Goal: Check status: Check status

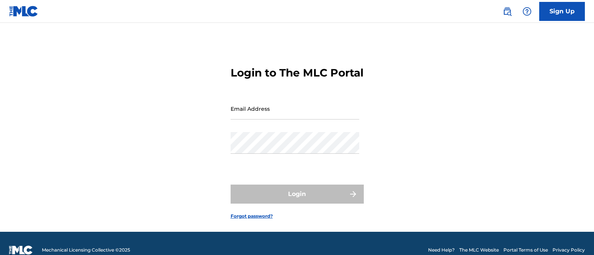
scroll to position [26, 0]
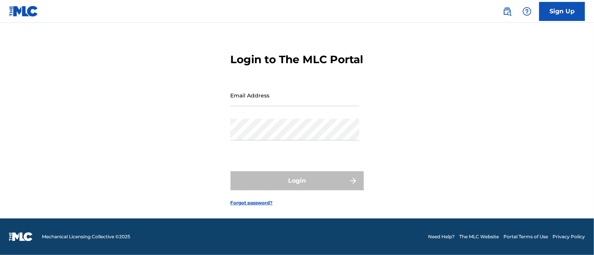
click at [259, 96] on input "Email Address" at bounding box center [295, 95] width 129 height 22
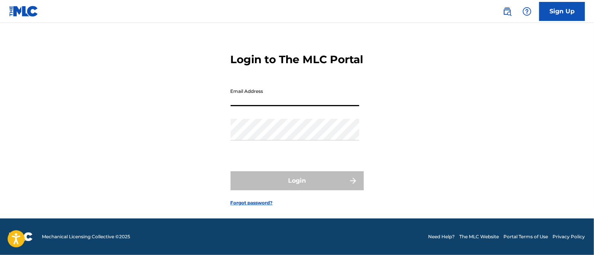
type input "[EMAIL_ADDRESS][DOMAIN_NAME]"
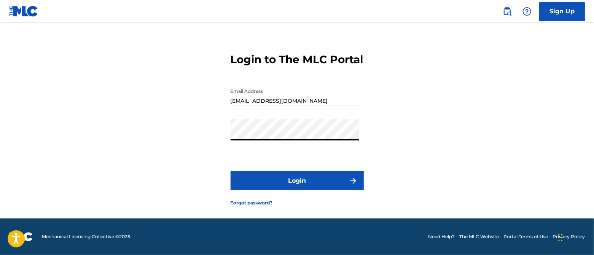
click at [288, 183] on button "Login" at bounding box center [297, 180] width 133 height 19
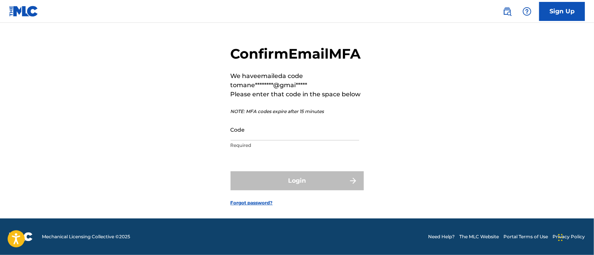
click at [283, 137] on input "Code" at bounding box center [295, 130] width 129 height 22
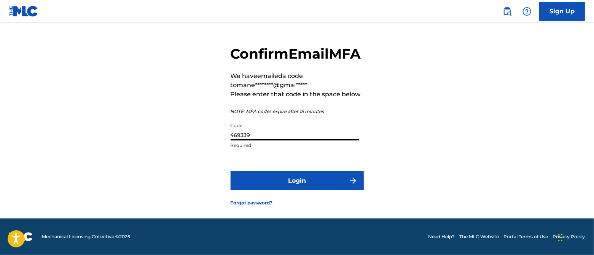
type input "469339"
click at [300, 190] on button "Login" at bounding box center [297, 180] width 133 height 19
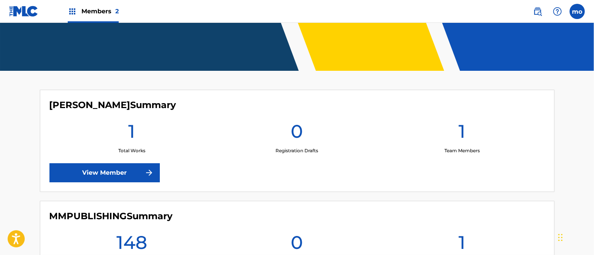
scroll to position [246, 0]
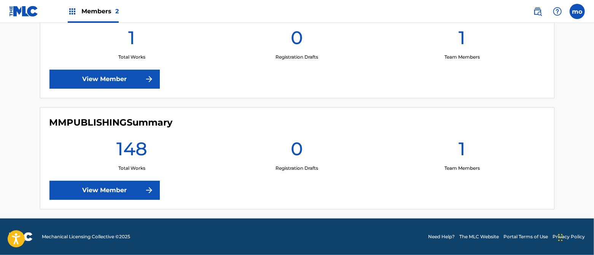
click at [145, 197] on link "View Member" at bounding box center [104, 190] width 110 height 19
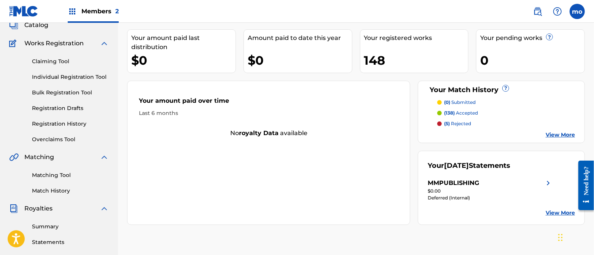
scroll to position [152, 0]
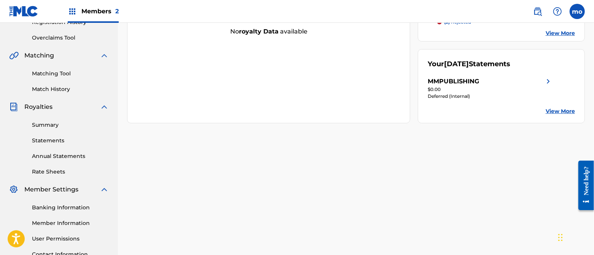
click at [52, 124] on link "Summary" at bounding box center [70, 125] width 77 height 8
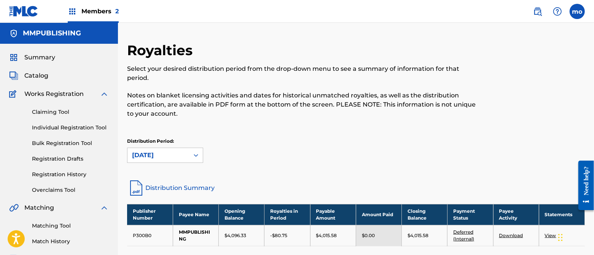
scroll to position [51, 0]
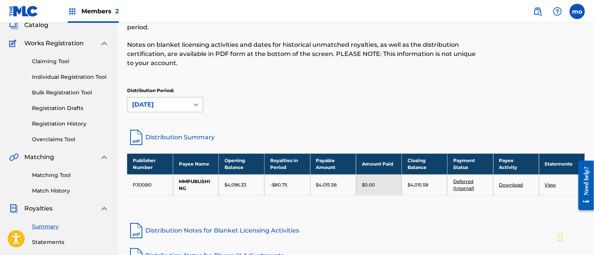
click at [189, 111] on div at bounding box center [196, 104] width 14 height 14
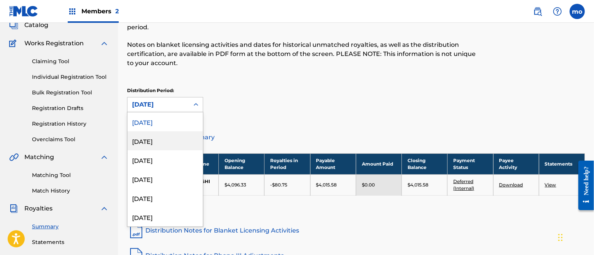
click at [180, 139] on div "[DATE]" at bounding box center [164, 140] width 75 height 19
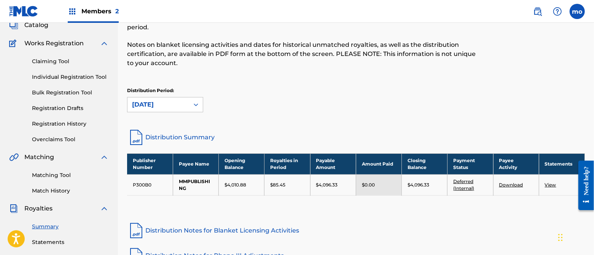
click at [194, 106] on icon at bounding box center [196, 105] width 8 height 8
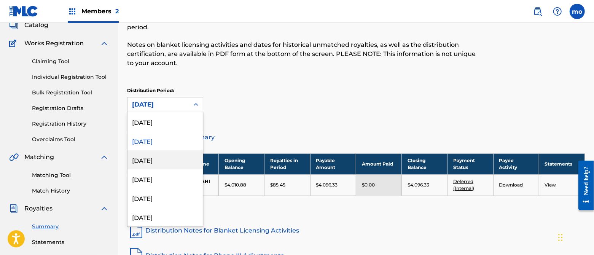
click at [176, 159] on div "[DATE]" at bounding box center [164, 159] width 75 height 19
click at [194, 108] on icon at bounding box center [196, 105] width 8 height 8
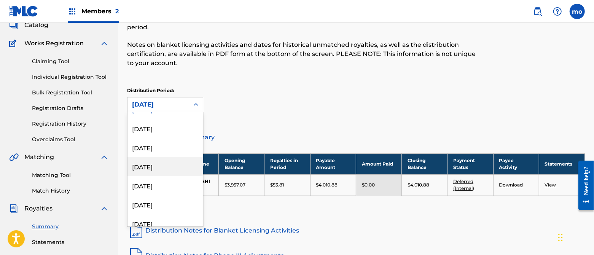
click at [163, 167] on div "[DATE]" at bounding box center [164, 166] width 75 height 19
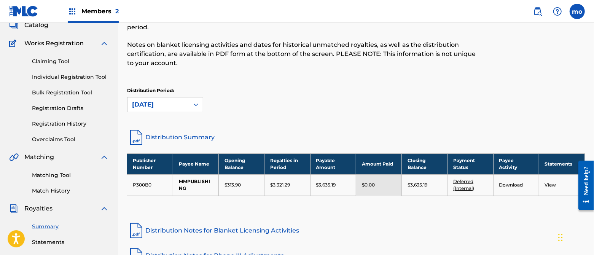
click at [186, 97] on div "[DATE]" at bounding box center [165, 104] width 76 height 15
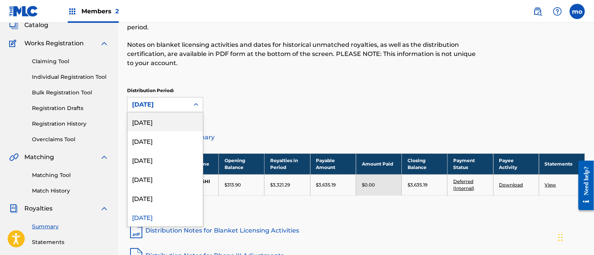
scroll to position [6, 0]
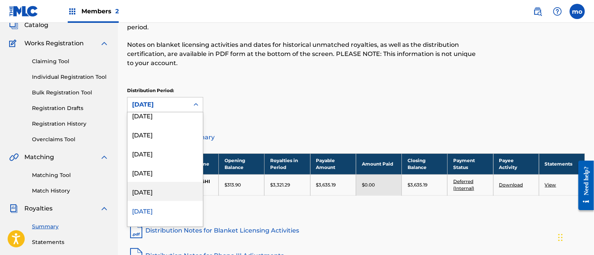
click at [162, 188] on div "[DATE]" at bounding box center [164, 191] width 75 height 19
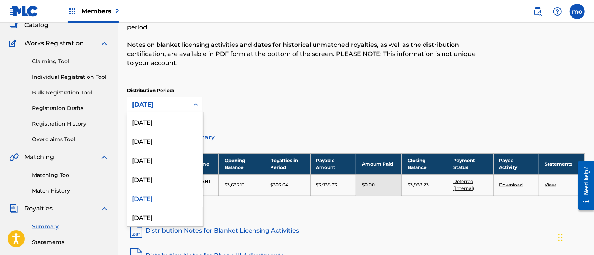
click at [187, 106] on div "[DATE]" at bounding box center [158, 104] width 62 height 14
click at [168, 177] on div "[DATE]" at bounding box center [164, 178] width 75 height 19
click at [183, 107] on div "[DATE]" at bounding box center [158, 104] width 53 height 9
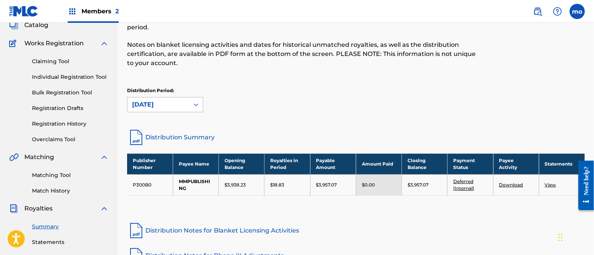
click at [192, 105] on div at bounding box center [196, 105] width 14 height 14
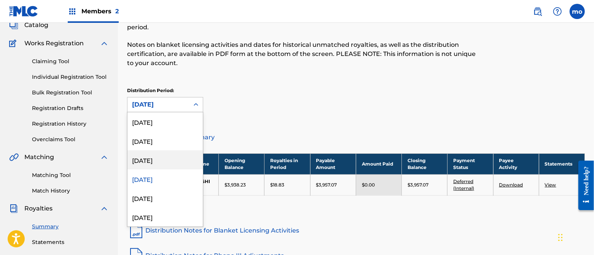
click at [171, 159] on div "[DATE]" at bounding box center [164, 159] width 75 height 19
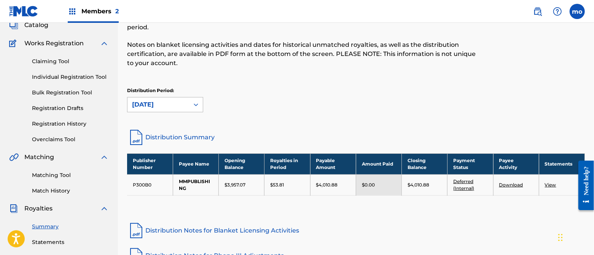
click at [199, 102] on icon at bounding box center [196, 105] width 8 height 8
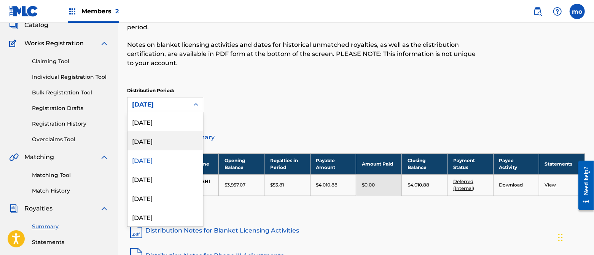
click at [177, 145] on div "[DATE]" at bounding box center [164, 140] width 75 height 19
click at [195, 110] on div at bounding box center [196, 105] width 14 height 14
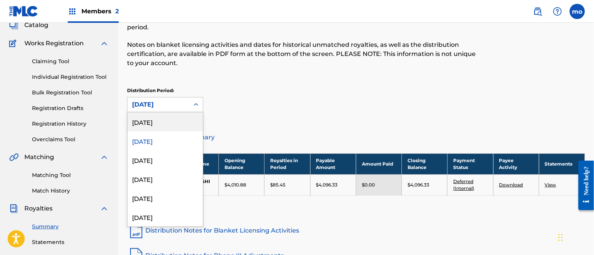
click at [150, 121] on div "[DATE]" at bounding box center [164, 121] width 75 height 19
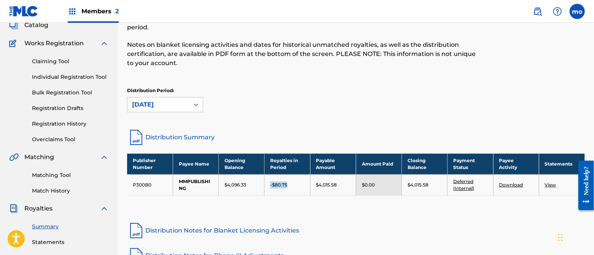
drag, startPoint x: 291, startPoint y: 185, endPoint x: 270, endPoint y: 185, distance: 20.9
click at [270, 185] on div "-$80.75" at bounding box center [287, 184] width 34 height 7
click at [197, 103] on icon at bounding box center [196, 105] width 8 height 8
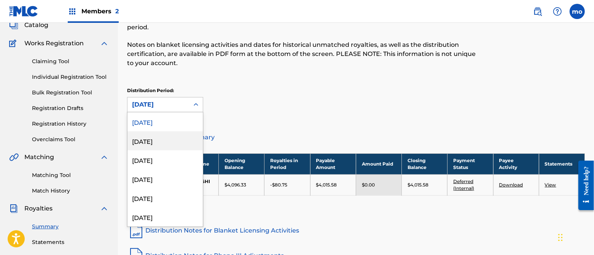
click at [174, 144] on div "[DATE]" at bounding box center [164, 140] width 75 height 19
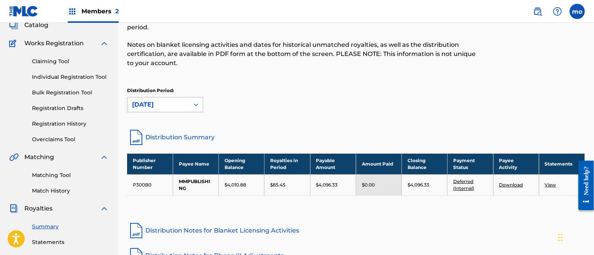
click at [188, 103] on div "[DATE]" at bounding box center [158, 104] width 62 height 14
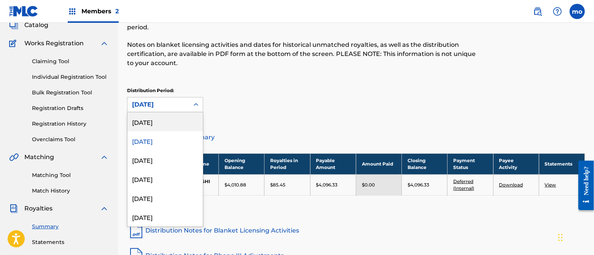
click at [181, 125] on div "[DATE]" at bounding box center [164, 121] width 75 height 19
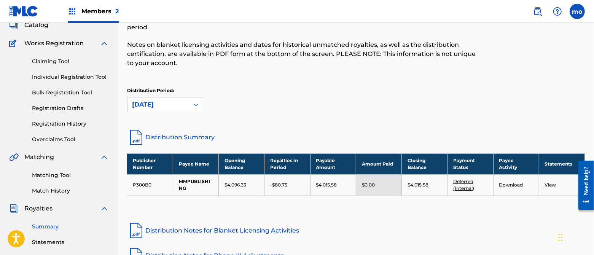
click at [550, 183] on link "View" at bounding box center [550, 185] width 11 height 6
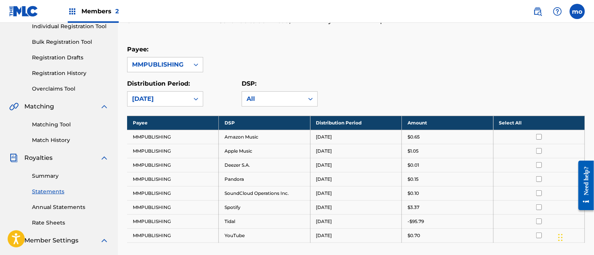
scroll to position [152, 0]
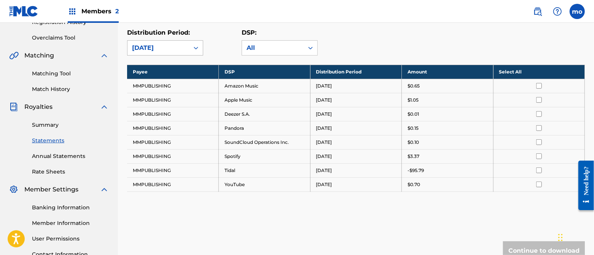
click at [179, 53] on div "[DATE]" at bounding box center [158, 47] width 53 height 9
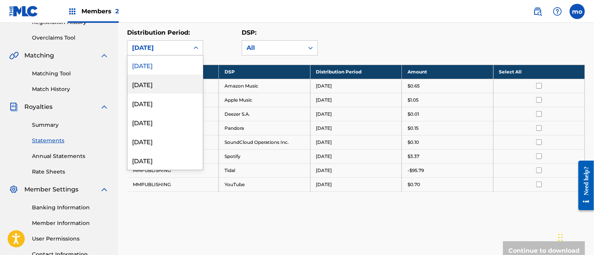
click at [185, 91] on div "[DATE]" at bounding box center [164, 84] width 75 height 19
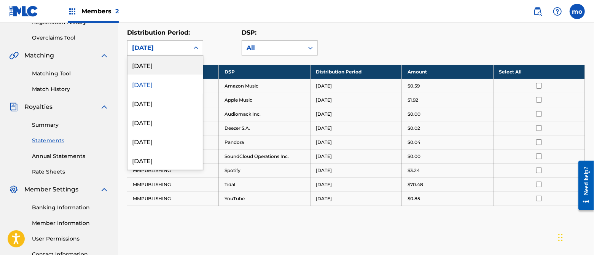
click at [191, 53] on div at bounding box center [196, 48] width 14 height 14
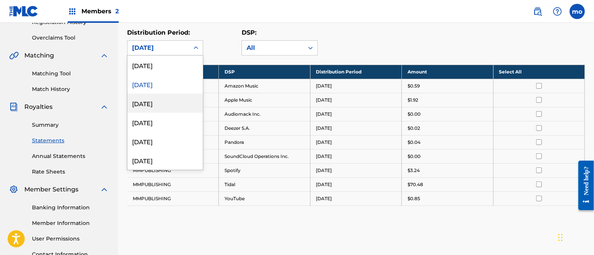
click at [175, 110] on div "[DATE]" at bounding box center [164, 103] width 75 height 19
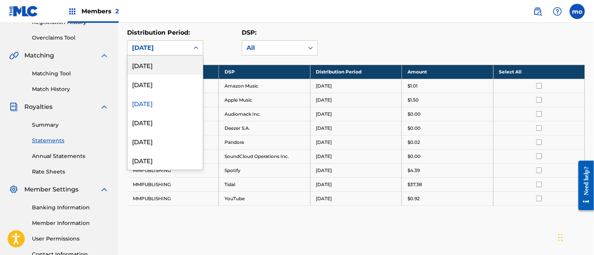
click at [181, 53] on div "[DATE]" at bounding box center [158, 47] width 53 height 9
click at [169, 75] on div "[DATE]" at bounding box center [164, 65] width 75 height 19
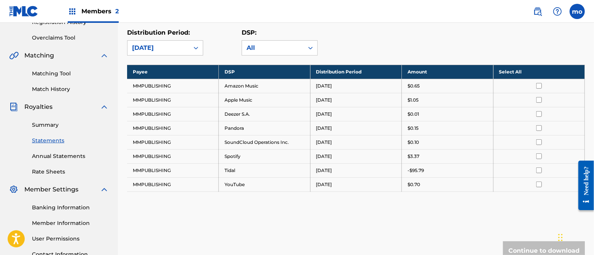
scroll to position [0, 0]
